Goal: Communication & Community: Answer question/provide support

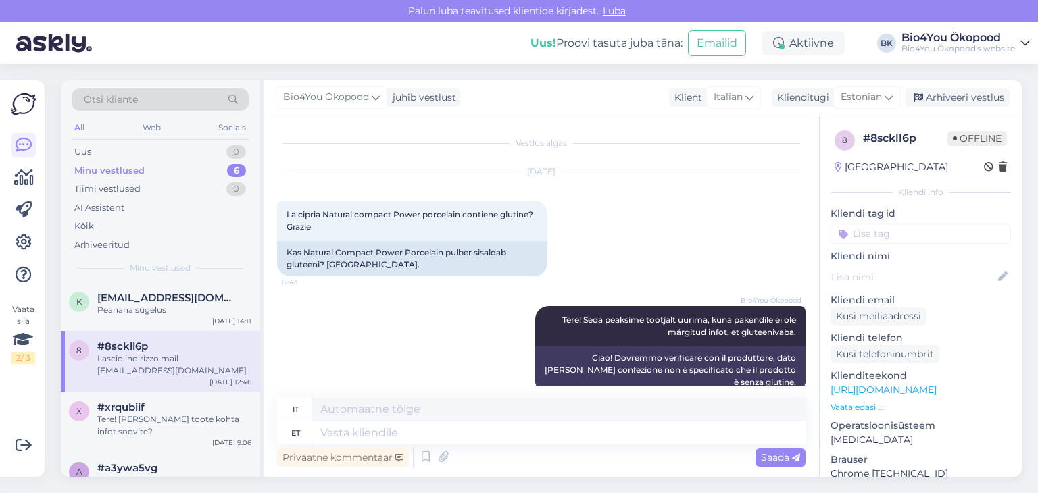
scroll to position [197, 0]
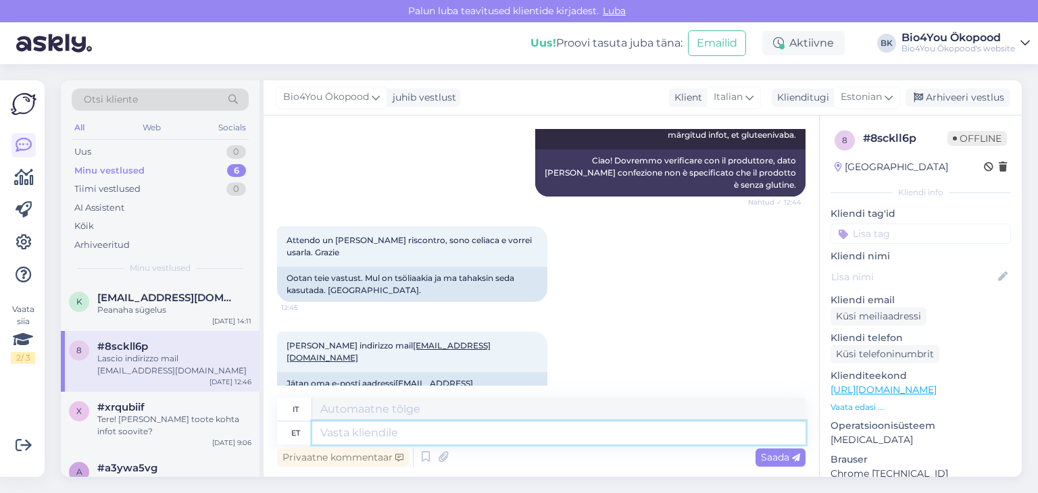
click at [404, 429] on textarea at bounding box center [558, 433] width 493 height 23
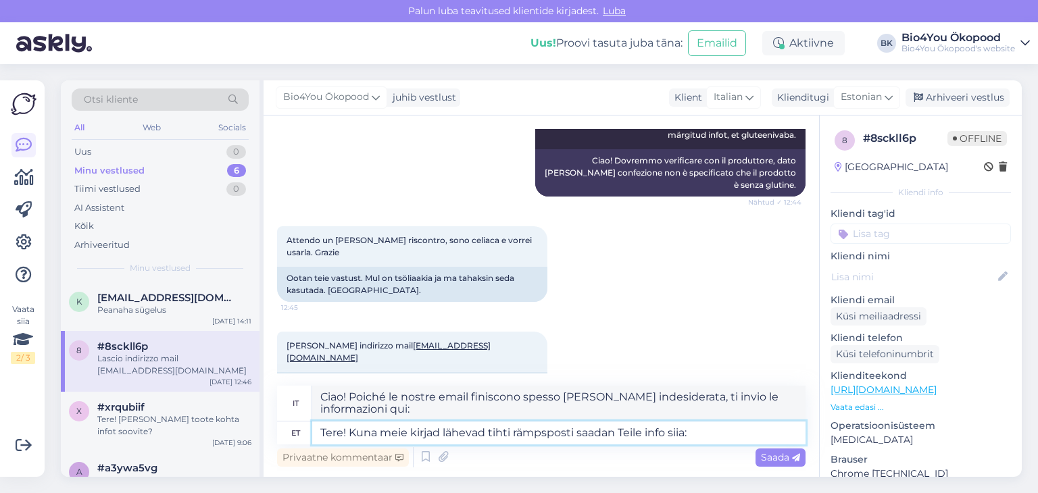
type textarea "Tere! Kuna meie kirjad lähevad tihti rämpsposti saadan Teile info siia:"
click at [475, 412] on textarea "Ciao! Poiché le nostre email finiscono spesso [PERSON_NAME] indesiderata, ti in…" at bounding box center [558, 403] width 493 height 35
paste textarea "All of our decorative benecos products are gluten-free. Several products in the…"
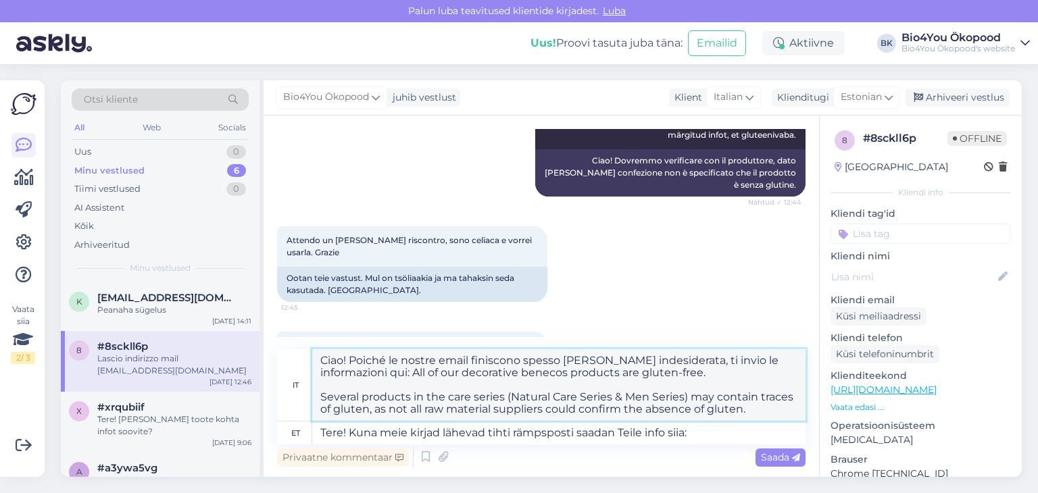
click at [322, 399] on textarea "Ciao! Poiché le nostre email finiscono spesso [PERSON_NAME] indesiderata, ti in…" at bounding box center [558, 386] width 493 height 72
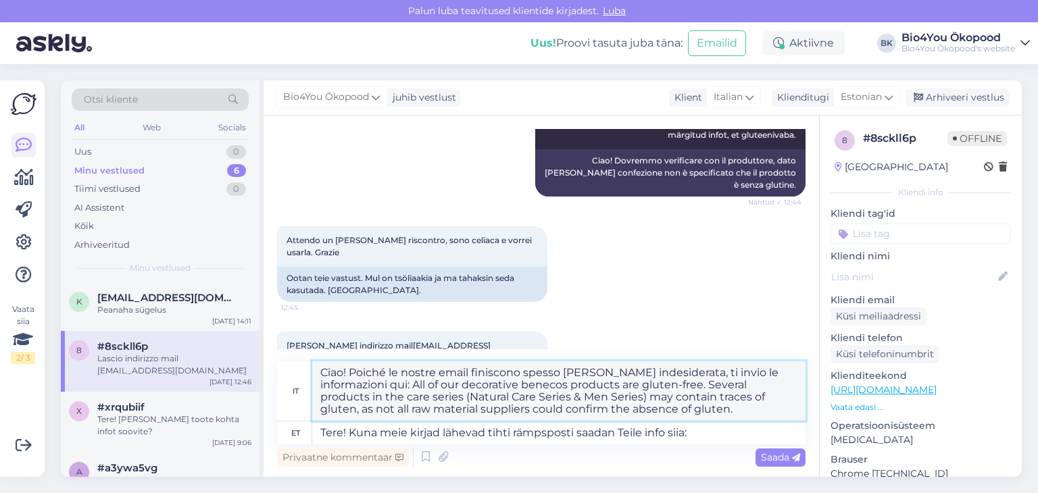
type textarea "Ciao! Poiché le nostre email finiscono spesso [PERSON_NAME] indesiderata, ti in…"
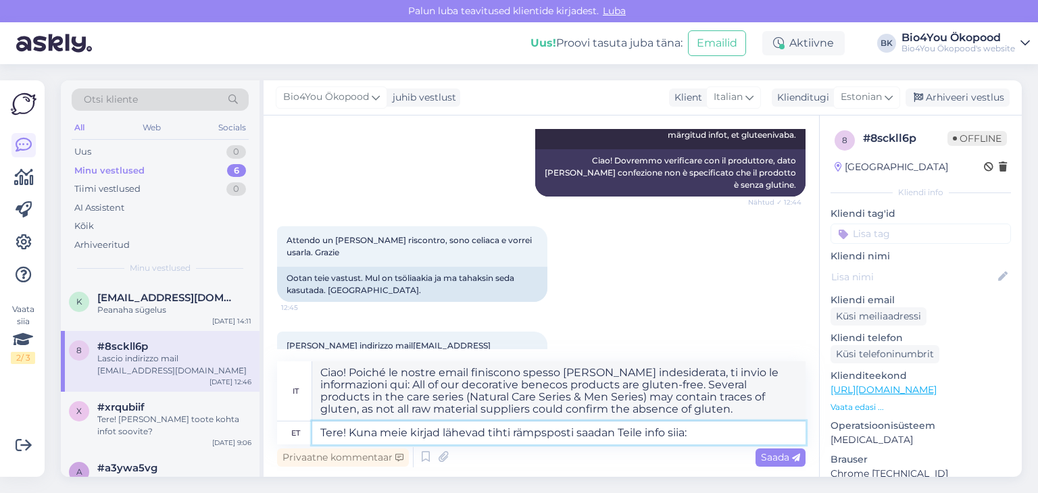
click at [722, 427] on textarea "Tere! Kuna meie kirjad lähevad tihti rämpsposti saadan Teile info siia:" at bounding box center [558, 433] width 493 height 23
paste textarea "All of our decorative benecos products are gluten-free. Several products in the…"
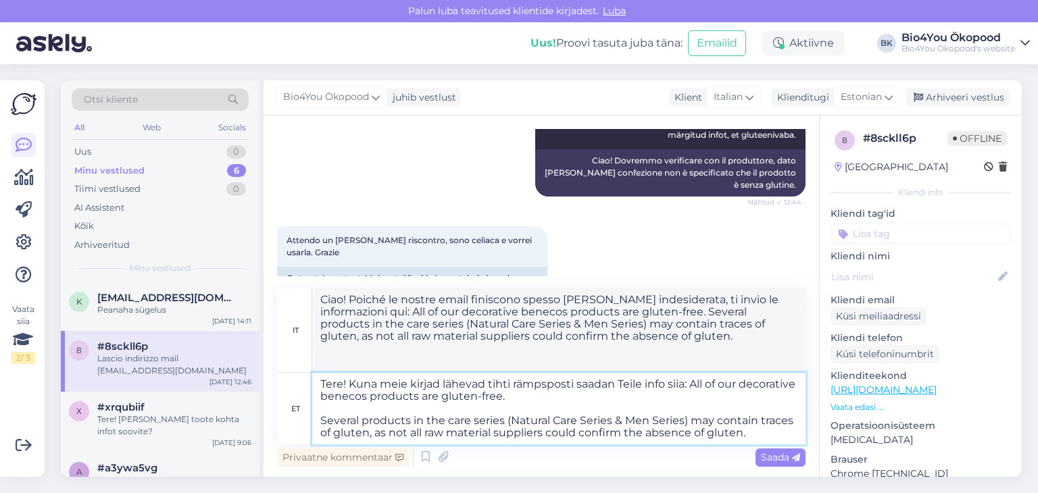
click at [322, 418] on textarea "Tere! Kuna meie kirjad lähevad tihti rämpsposti saadan Teile info siia: All of …" at bounding box center [558, 409] width 493 height 72
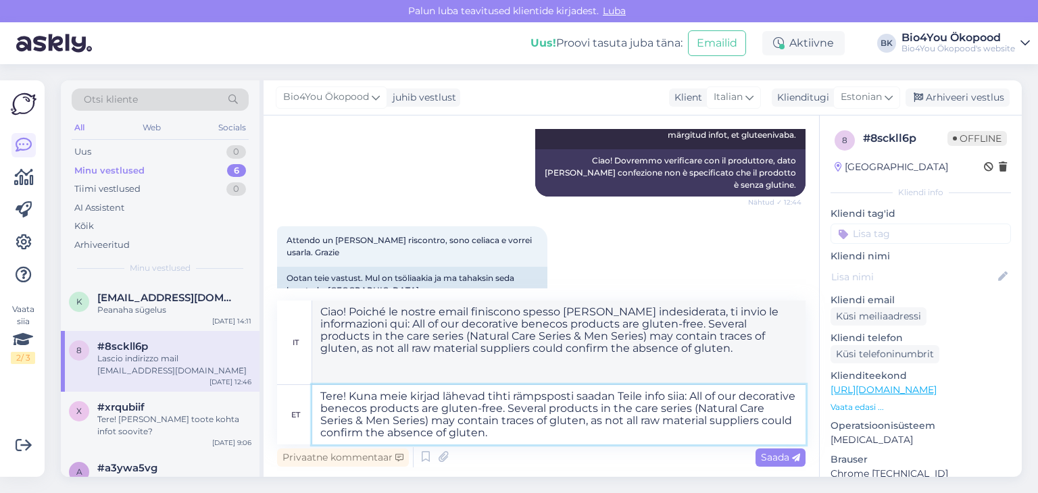
type textarea "Tere! Kuna meie kirjad lähevad tihti rämpsposti saadan Teile info siia: All of …"
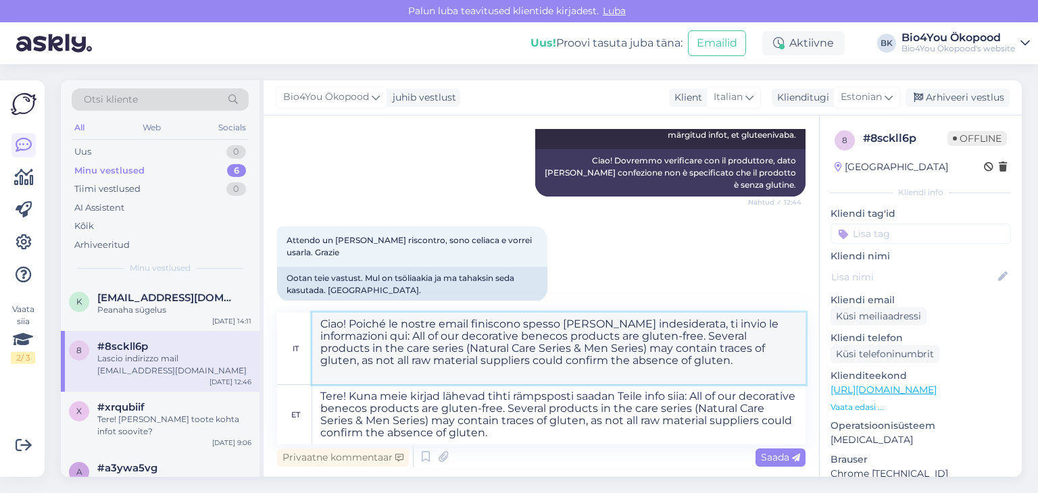
drag, startPoint x: 432, startPoint y: 376, endPoint x: 414, endPoint y: 336, distance: 43.9
paste textarea "All of our decorative benecos products are gluten-free. Several products in the…"
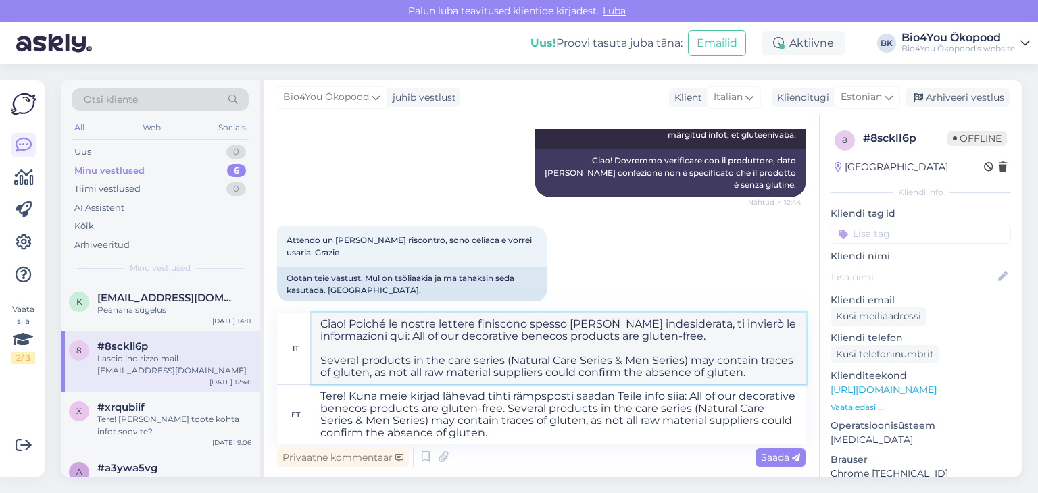
click at [317, 363] on textarea "Ciao! Poiché le nostre lettere finiscono spesso [PERSON_NAME] indesiderata, ti …" at bounding box center [558, 349] width 493 height 72
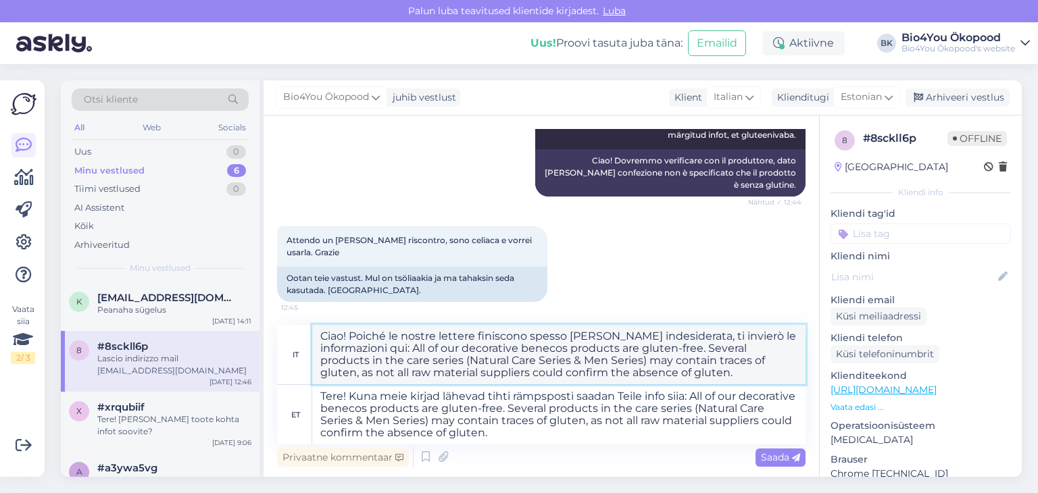
click at [416, 350] on textarea "Ciao! Poiché le nostre lettere finiscono spesso [PERSON_NAME] indesiderata, ti …" at bounding box center [558, 354] width 493 height 59
click at [752, 371] on textarea "Ciao! Poiché le nostre lettere finiscono spesso [PERSON_NAME] indesiderata, ti …" at bounding box center [558, 354] width 493 height 59
type textarea "Ciao! Poiché le nostre lettere finiscono spesso [PERSON_NAME] indesiderata, ti …"
click at [776, 455] on span "Saada" at bounding box center [780, 458] width 39 height 12
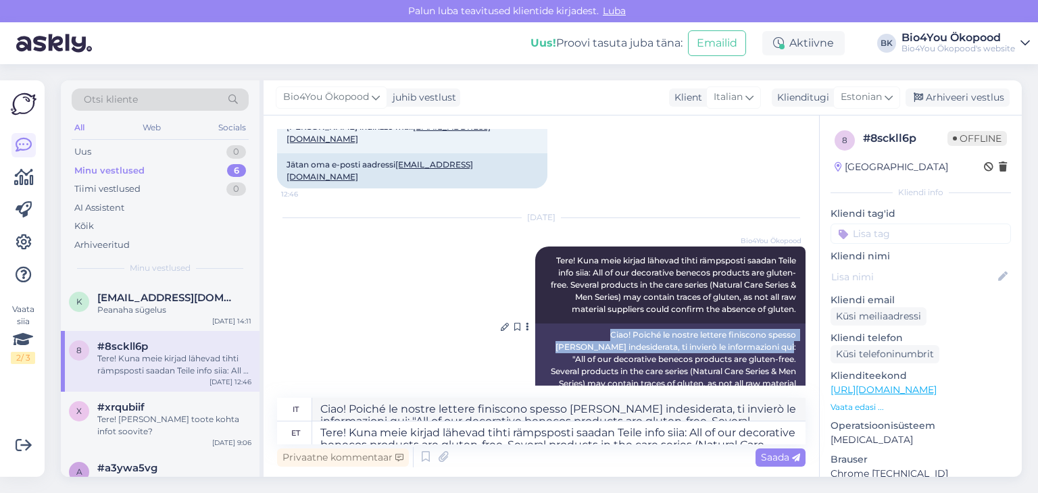
drag, startPoint x: 746, startPoint y: 310, endPoint x: 548, endPoint y: 297, distance: 199.1
click at [548, 324] on div "Ciao! Poiché le nostre lettere finiscono spesso [PERSON_NAME] indesiderata, ti …" at bounding box center [670, 366] width 270 height 84
copy div "Ciao! Poiché le nostre lettere finiscono spesso [PERSON_NAME] indesiderata, ti …"
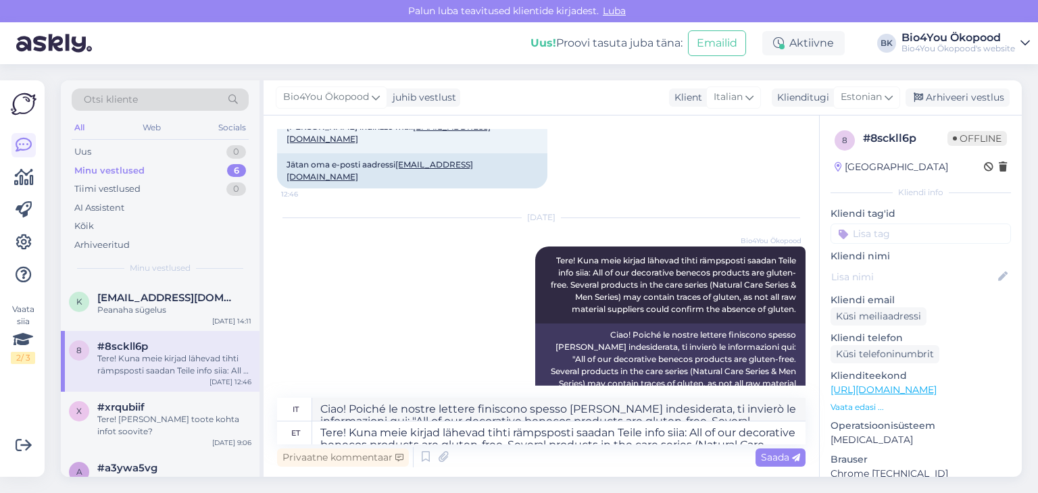
click at [485, 262] on div "[DATE] Bio4You Ökopood Tere! Kuna meie kirjad lähevad tihti rämpsposti saadan T…" at bounding box center [541, 312] width 529 height 219
